Goal: Task Accomplishment & Management: Use online tool/utility

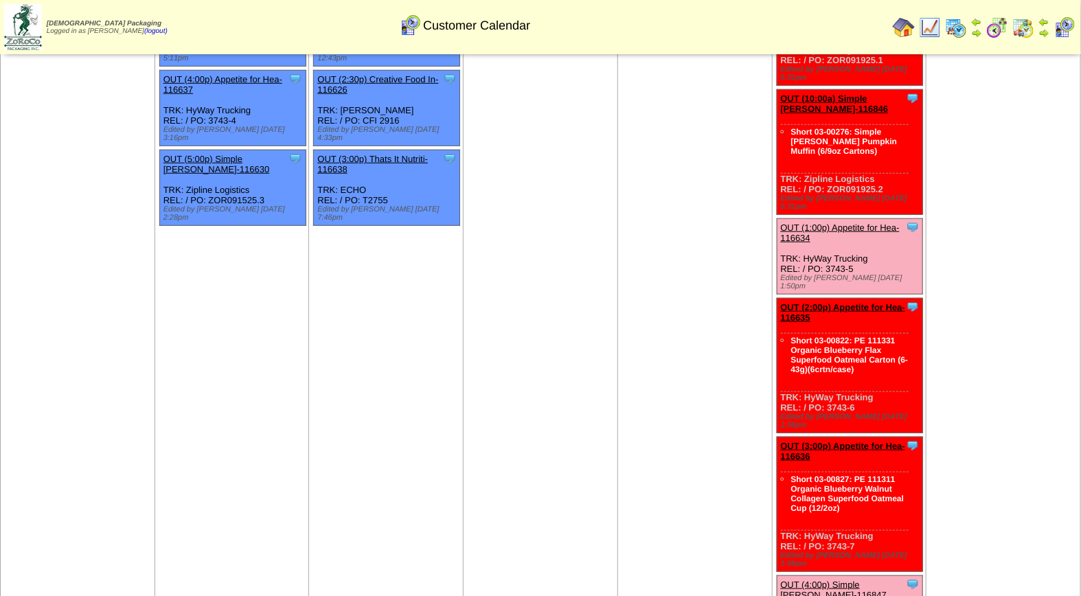
scroll to position [531, 0]
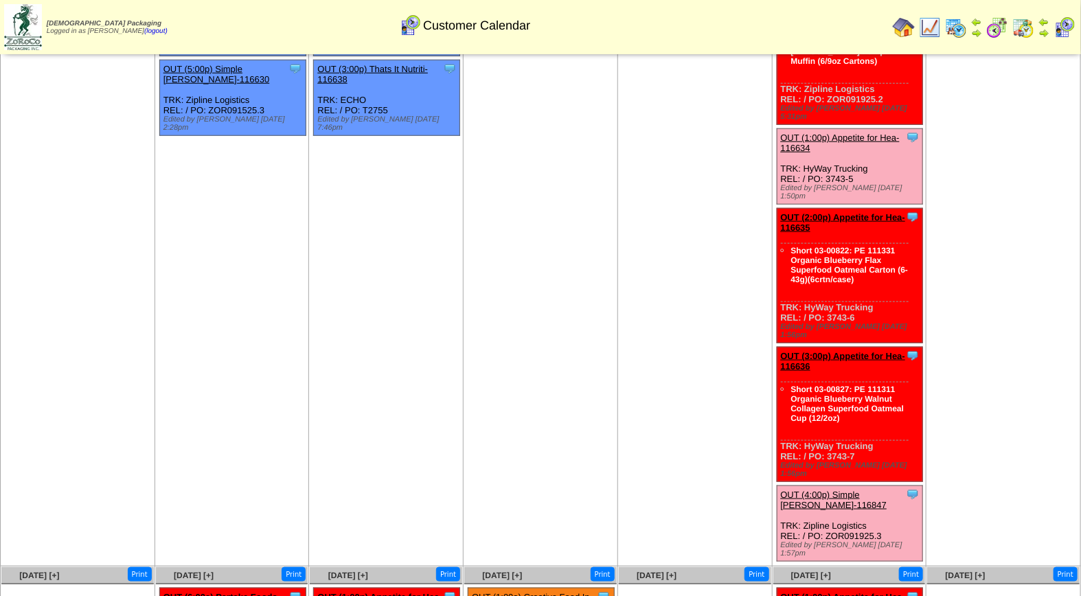
click at [829, 132] on link "OUT (1:00p) Appetite for Hea-116634" at bounding box center [840, 142] width 119 height 21
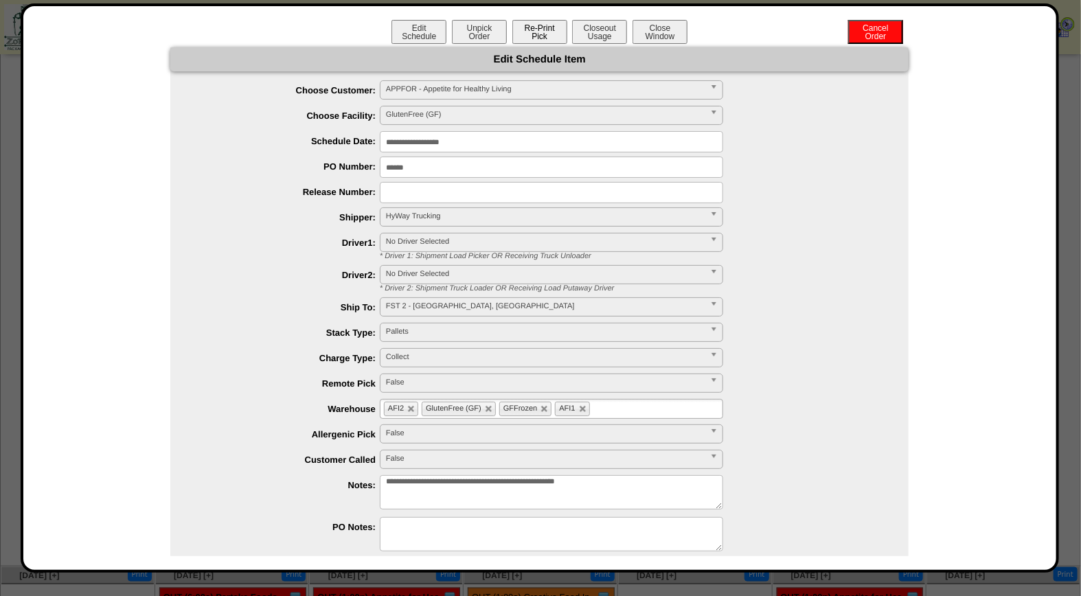
click at [540, 36] on button "Re-Print Pick" at bounding box center [539, 32] width 55 height 24
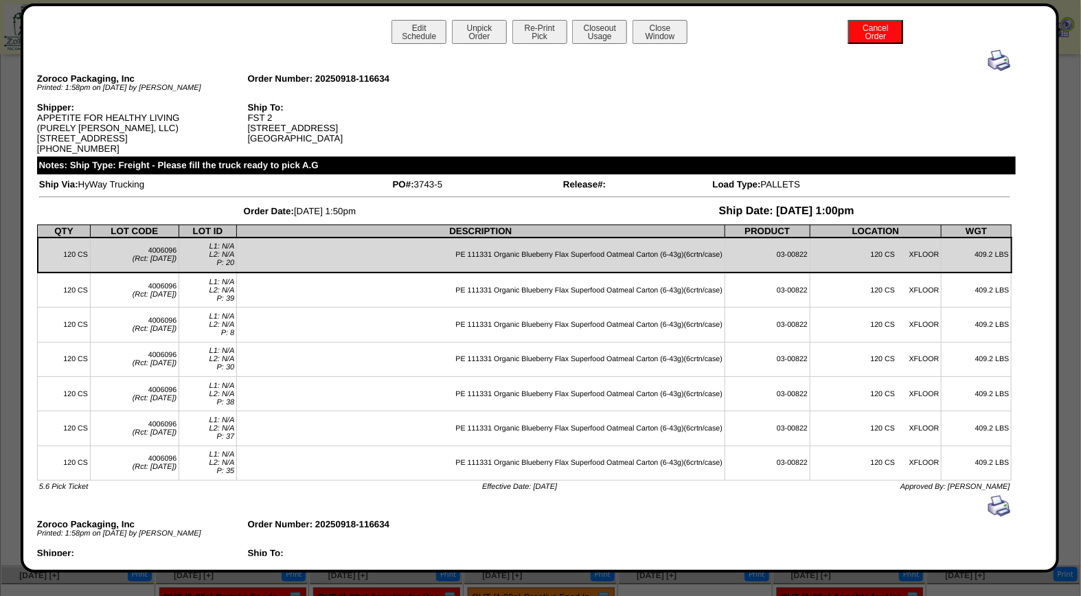
click at [991, 63] on img at bounding box center [999, 60] width 22 height 22
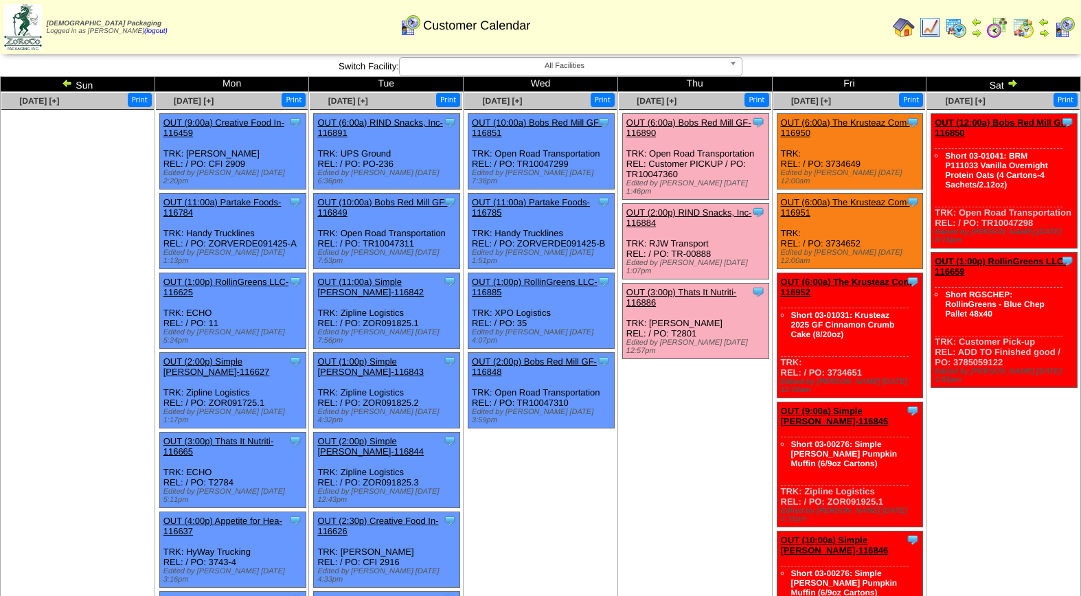
scroll to position [531, 0]
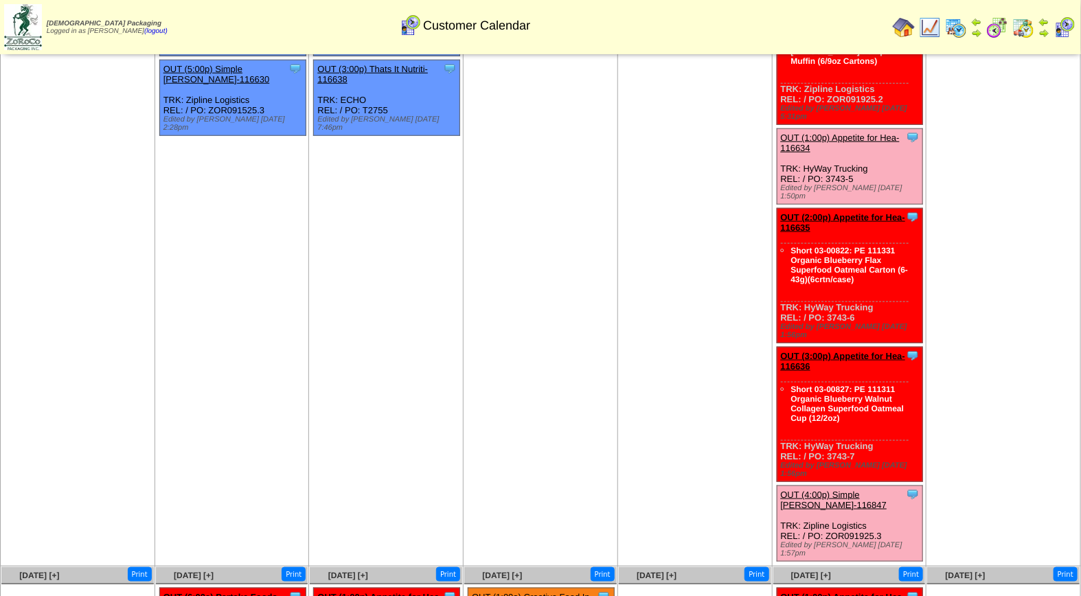
click at [854, 489] on link "OUT (4:00p) Simple [PERSON_NAME]-116847" at bounding box center [834, 499] width 106 height 21
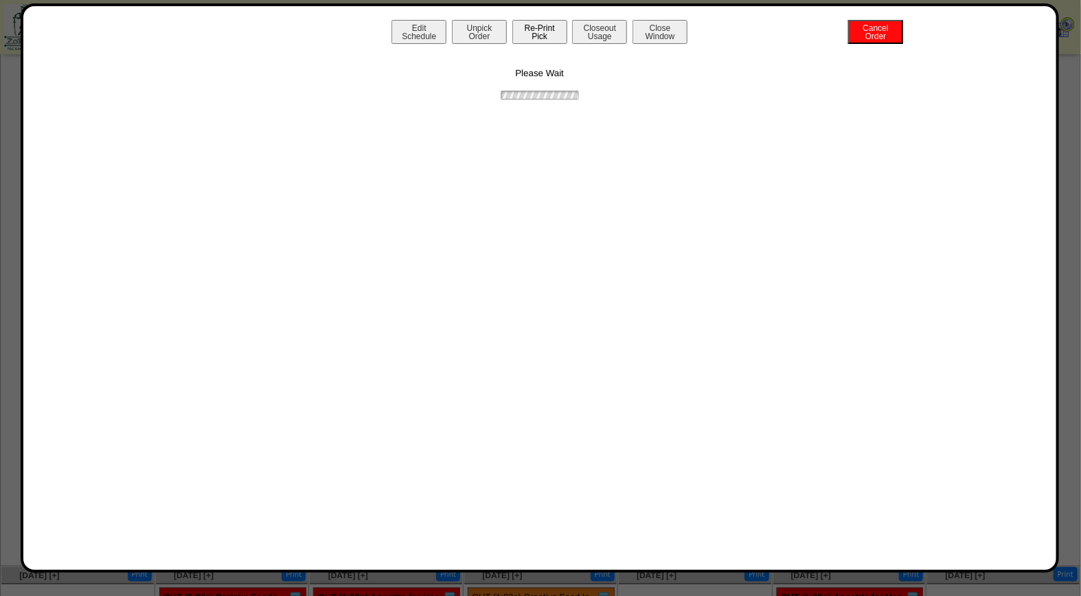
click at [539, 31] on button "Re-Print Pick" at bounding box center [539, 32] width 55 height 24
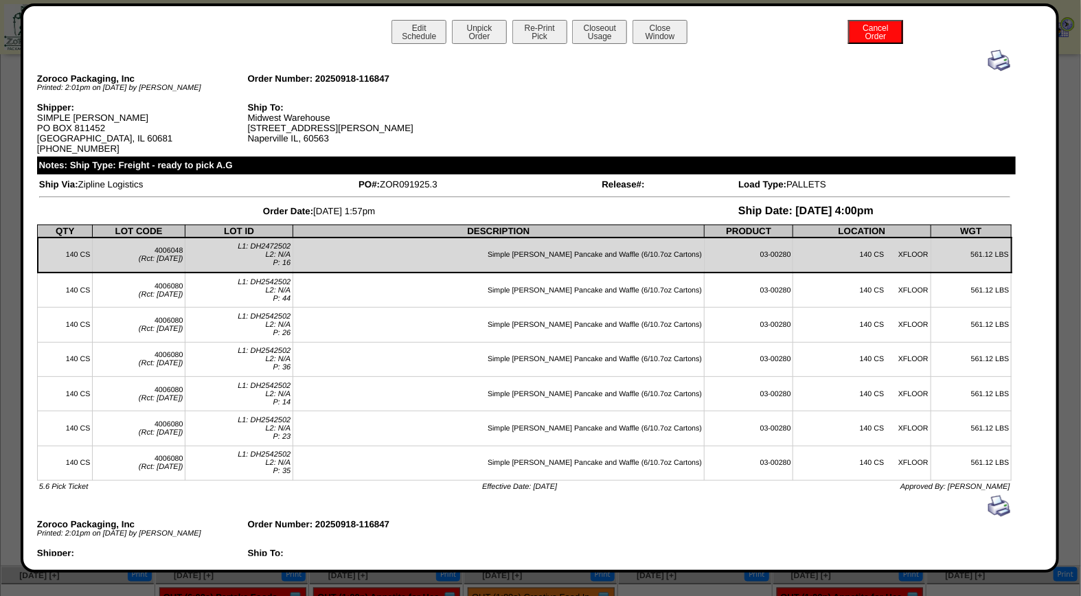
click at [988, 60] on img at bounding box center [999, 60] width 22 height 22
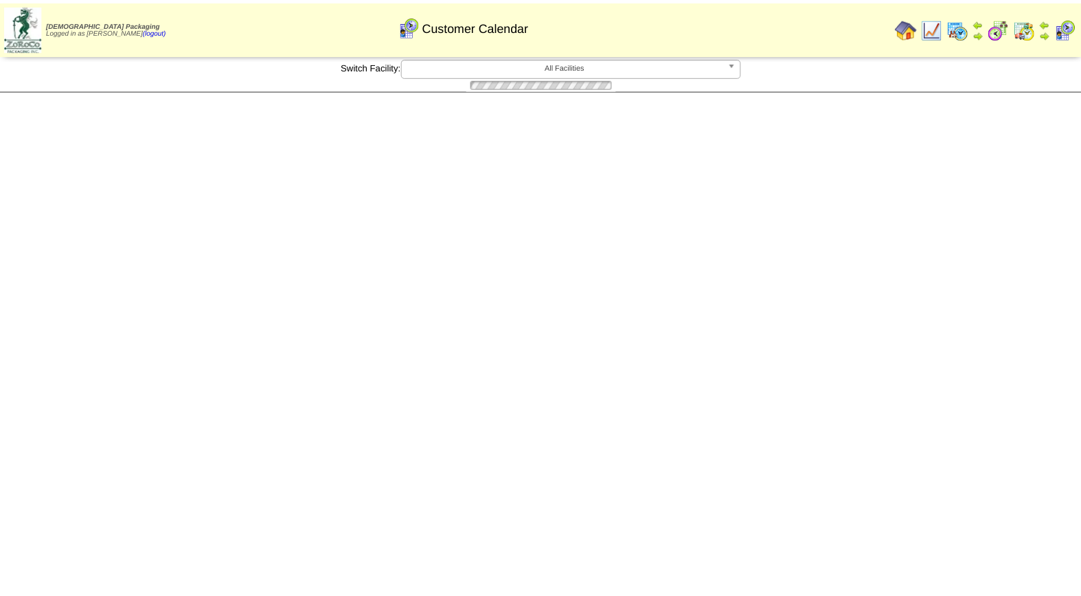
scroll to position [531, 0]
